Goal: Contribute content

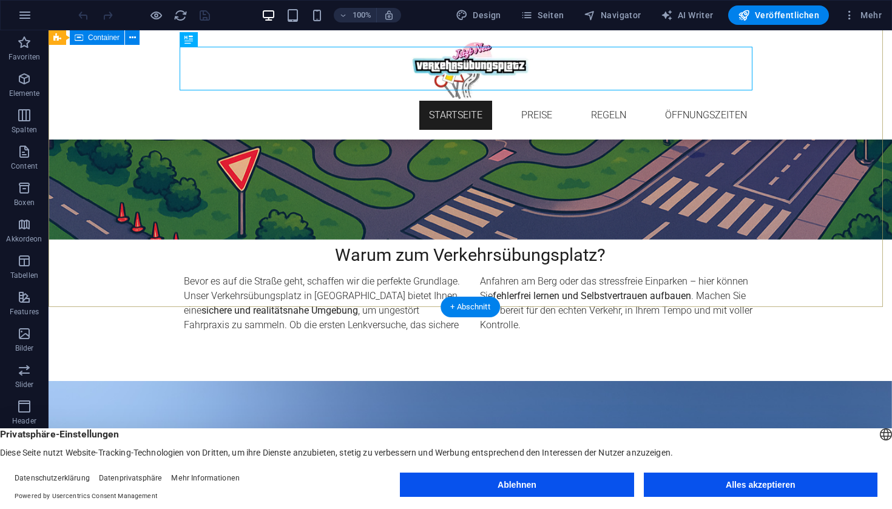
scroll to position [895, 0]
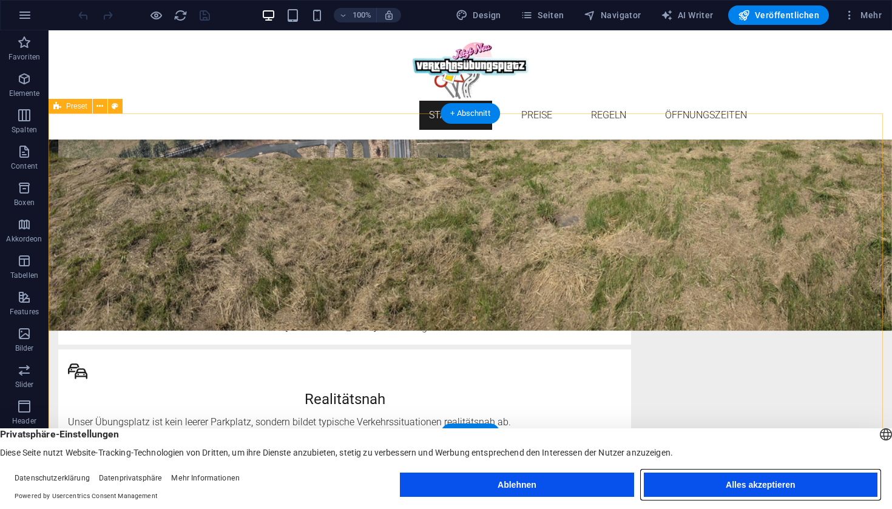
click at [682, 487] on button "Alles akzeptieren" at bounding box center [761, 485] width 234 height 24
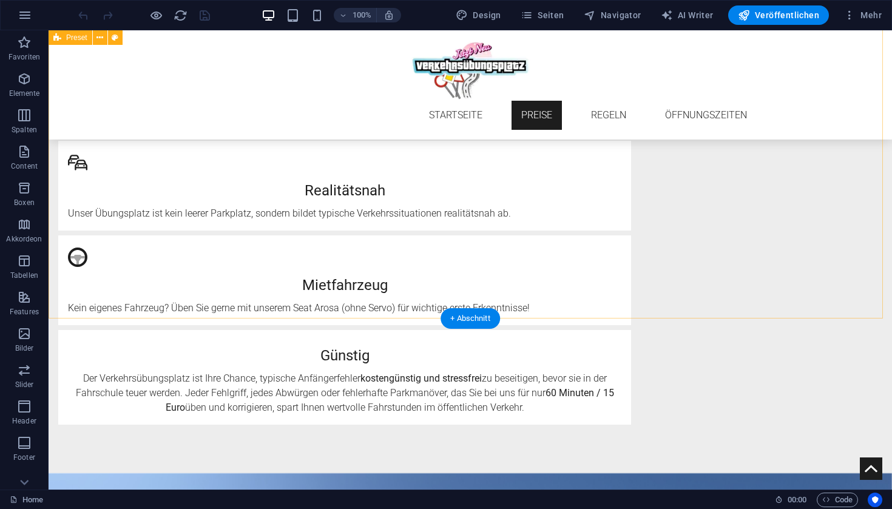
scroll to position [1533, 0]
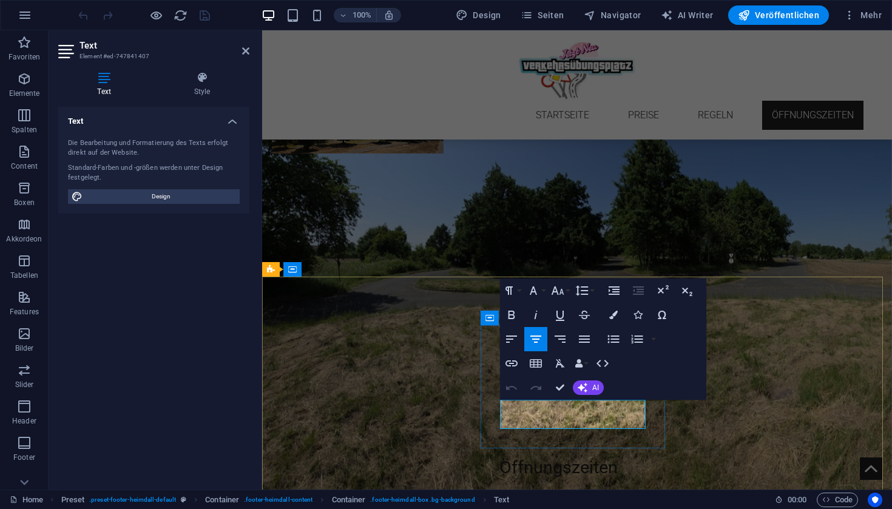
drag, startPoint x: 614, startPoint y: 408, endPoint x: 539, endPoint y: 406, distance: 75.3
click at [789, 13] on span "Veröffentlichen" at bounding box center [778, 15] width 81 height 12
checkbox input "false"
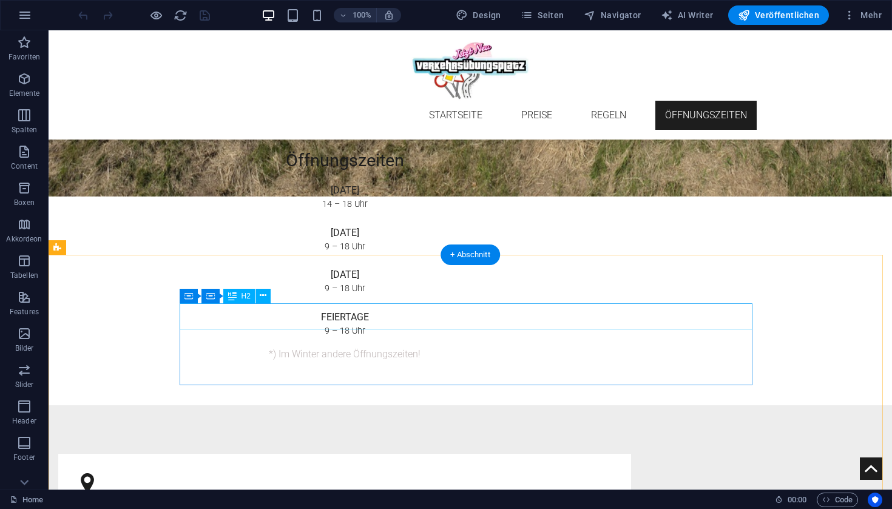
scroll to position [1775, 0]
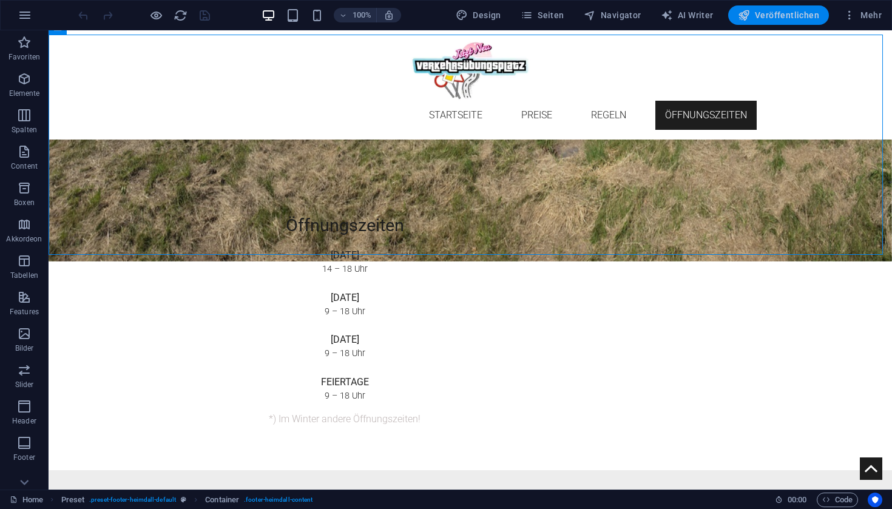
click at [781, 21] on span "Veröffentlichen" at bounding box center [778, 15] width 81 height 12
